Goal: Navigation & Orientation: Understand site structure

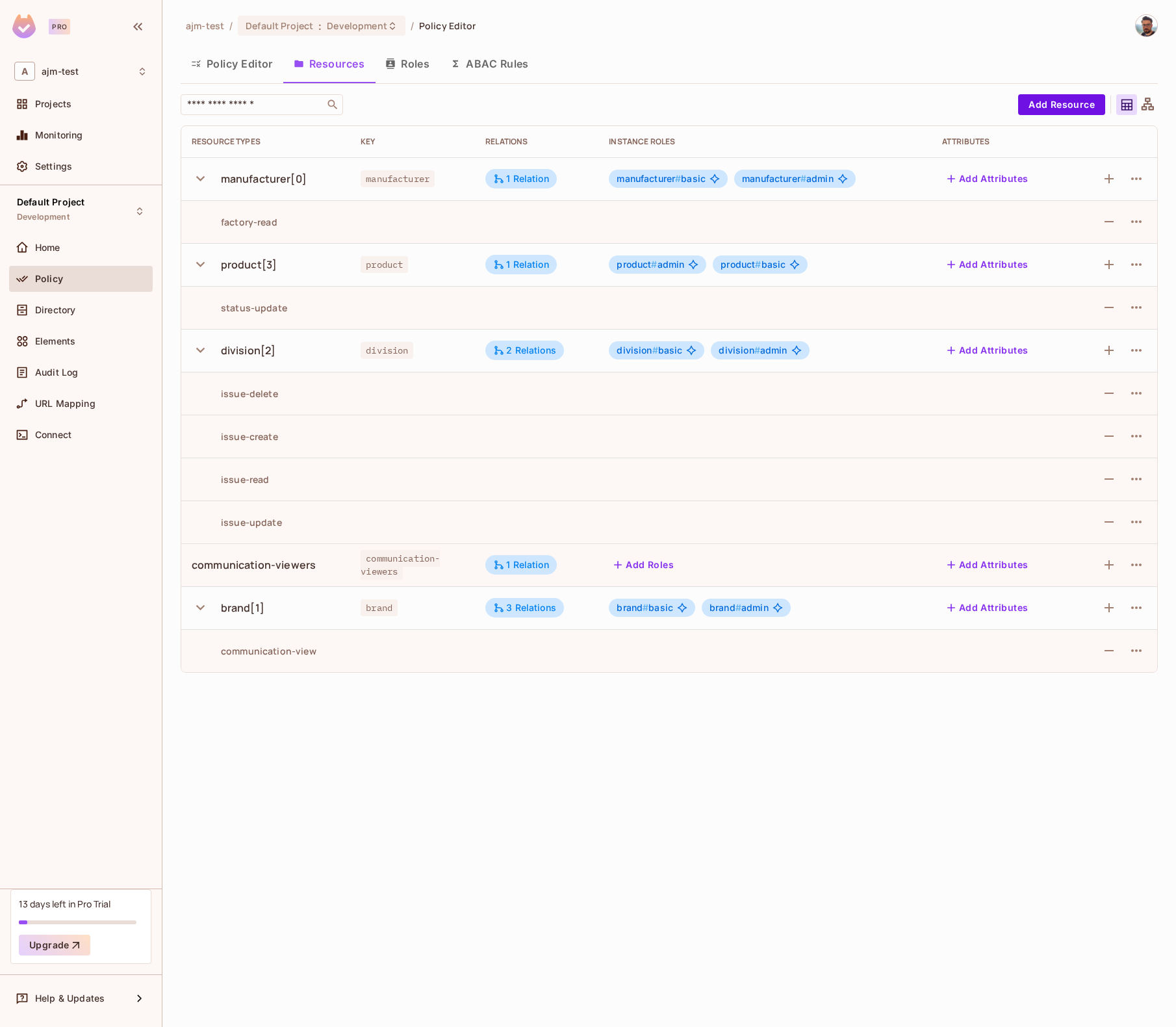
click at [755, 94] on div "​" at bounding box center [596, 105] width 832 height 21
click at [507, 63] on button "ABAC Rules" at bounding box center [490, 63] width 100 height 32
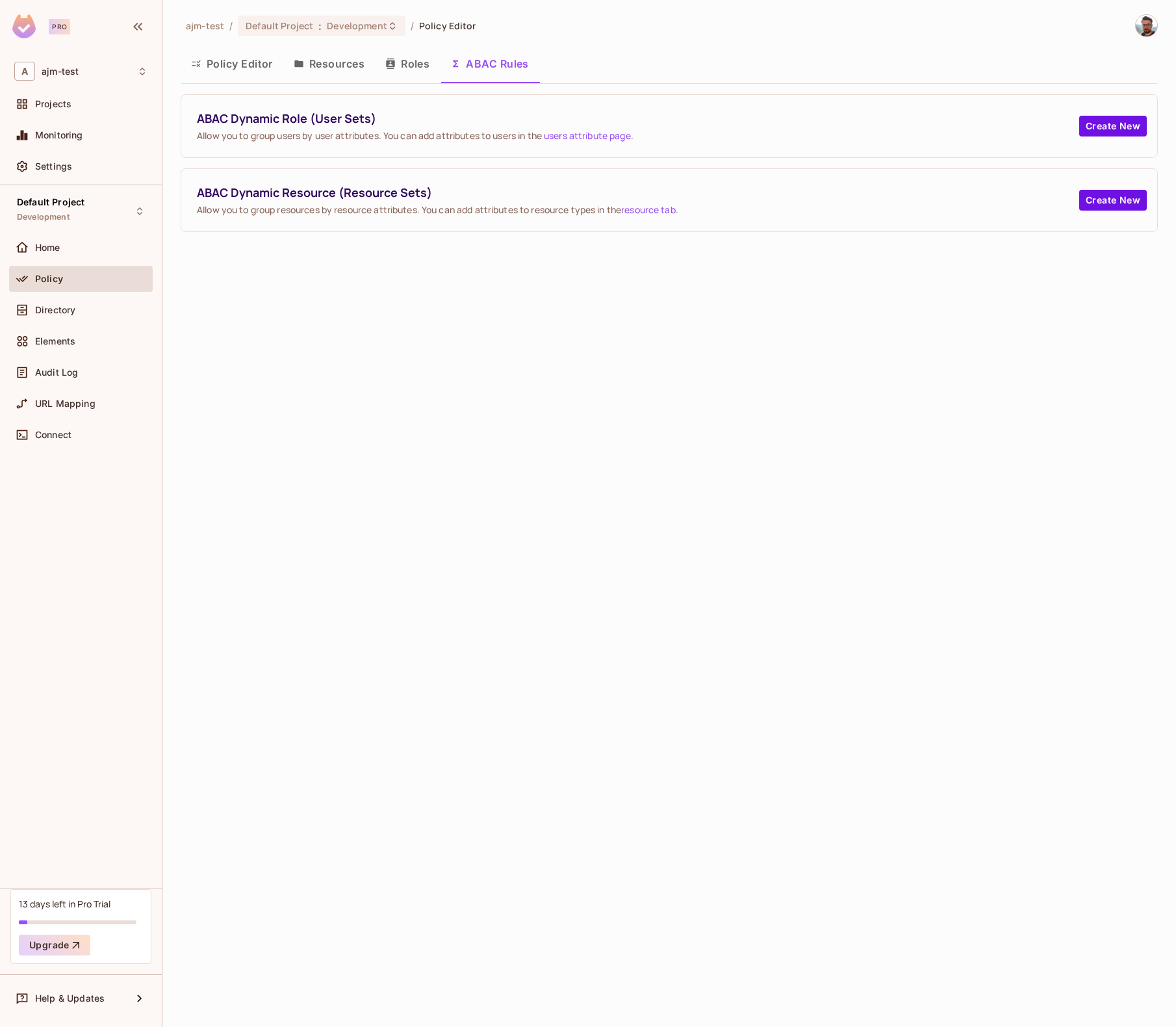
click at [401, 70] on button "Roles" at bounding box center [408, 63] width 65 height 32
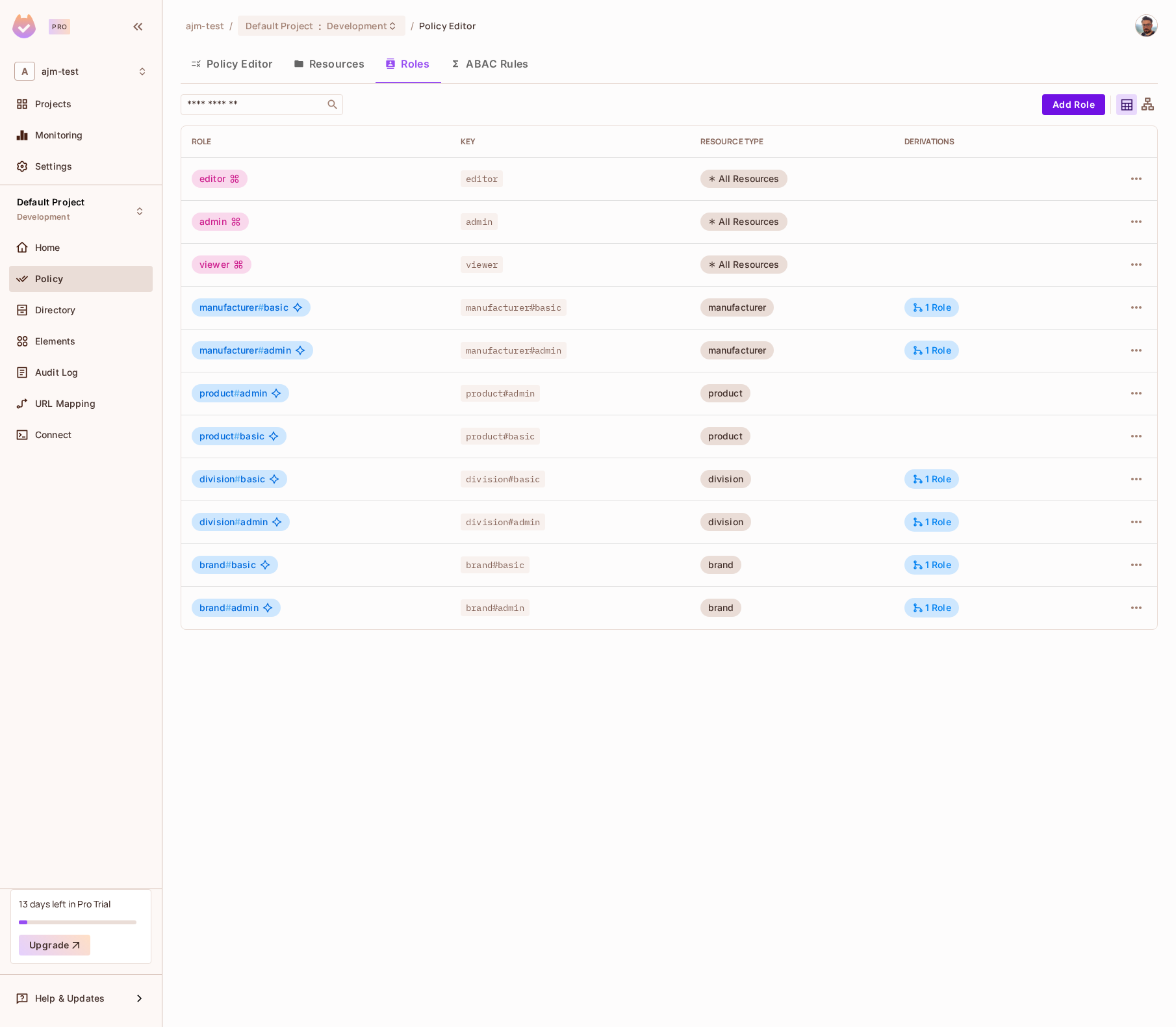
click at [306, 64] on button "Resources" at bounding box center [329, 63] width 92 height 32
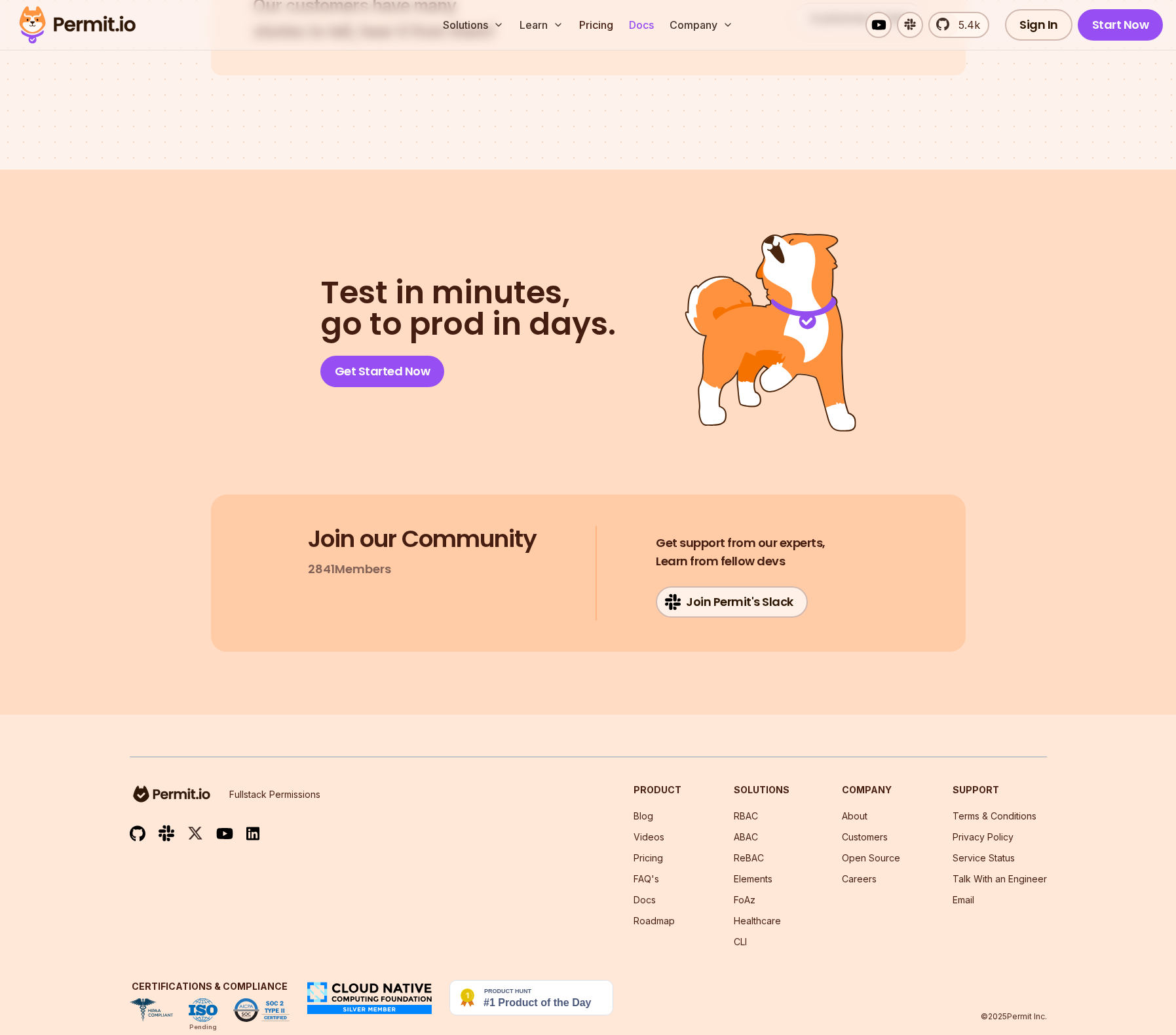
click at [648, 30] on link "Docs" at bounding box center [641, 25] width 35 height 26
